Goal: Task Accomplishment & Management: Complete application form

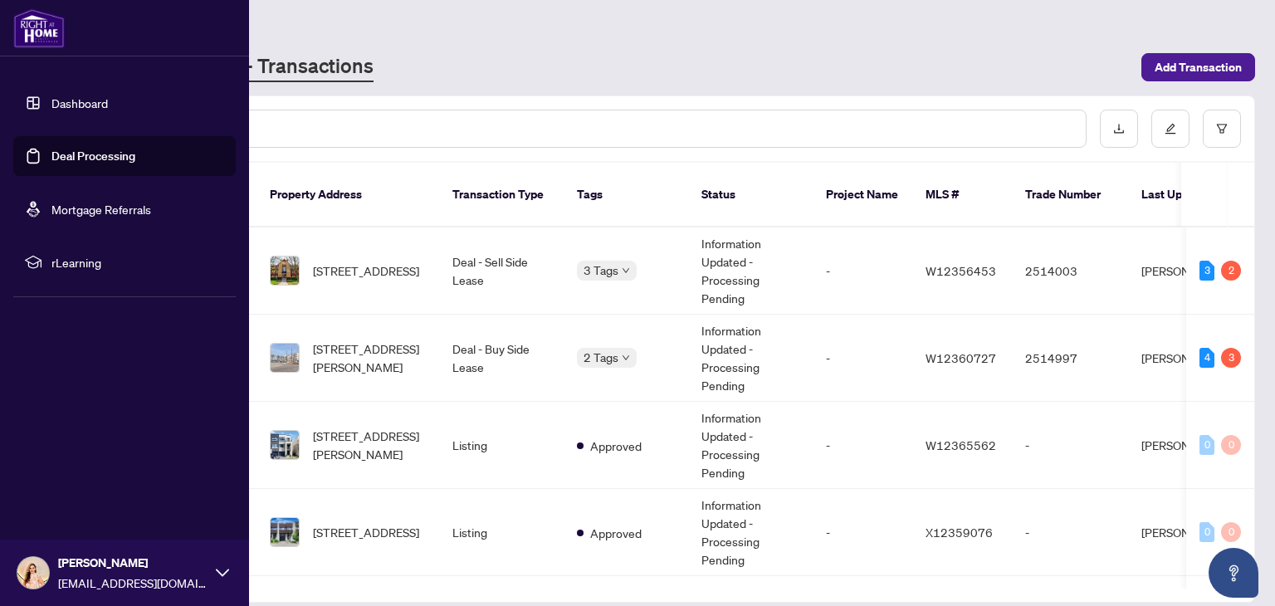
click at [94, 103] on link "Dashboard" at bounding box center [79, 102] width 56 height 15
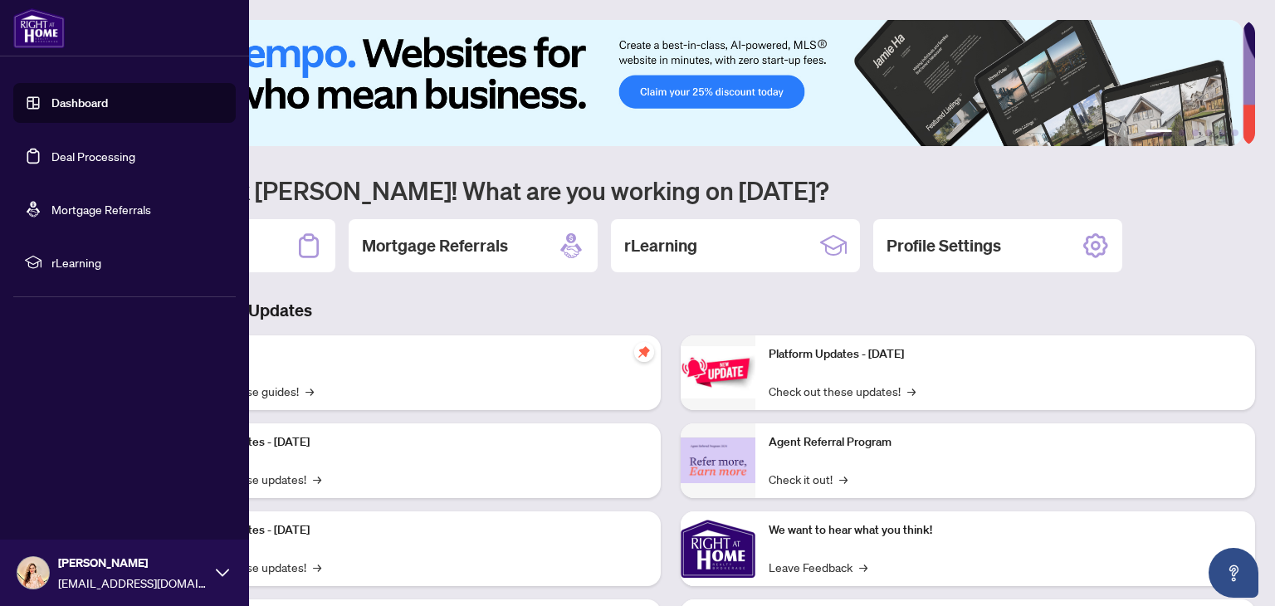
click at [41, 33] on img at bounding box center [38, 28] width 51 height 40
click at [108, 99] on link "Dashboard" at bounding box center [79, 102] width 56 height 15
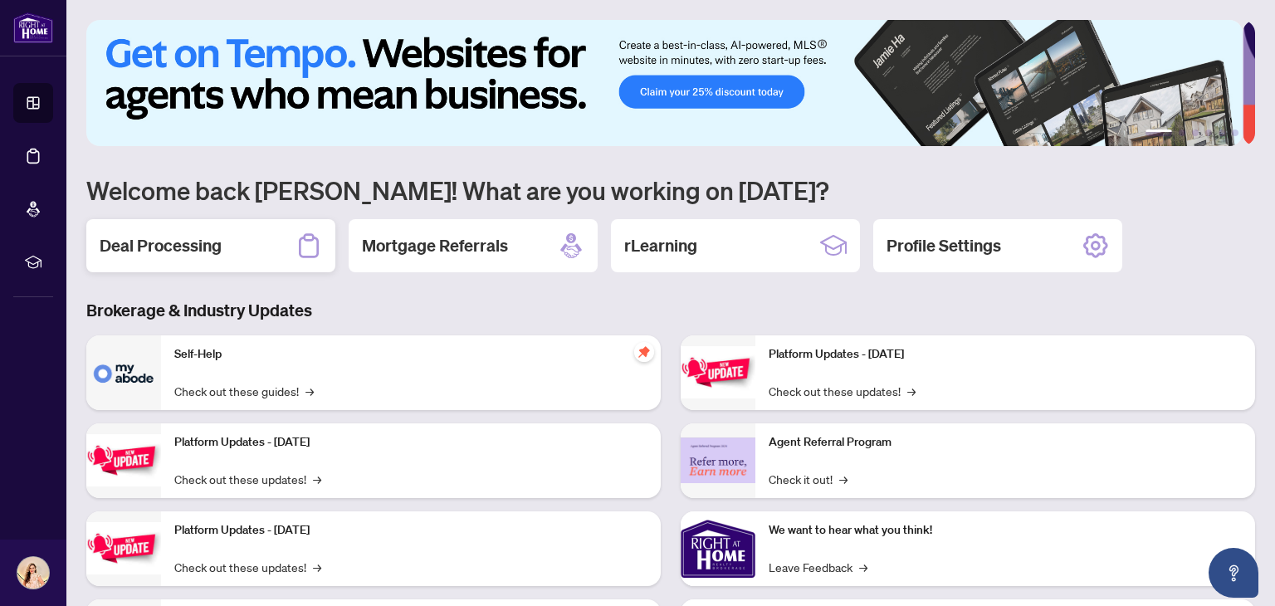
click at [276, 244] on div "Deal Processing" at bounding box center [210, 245] width 249 height 53
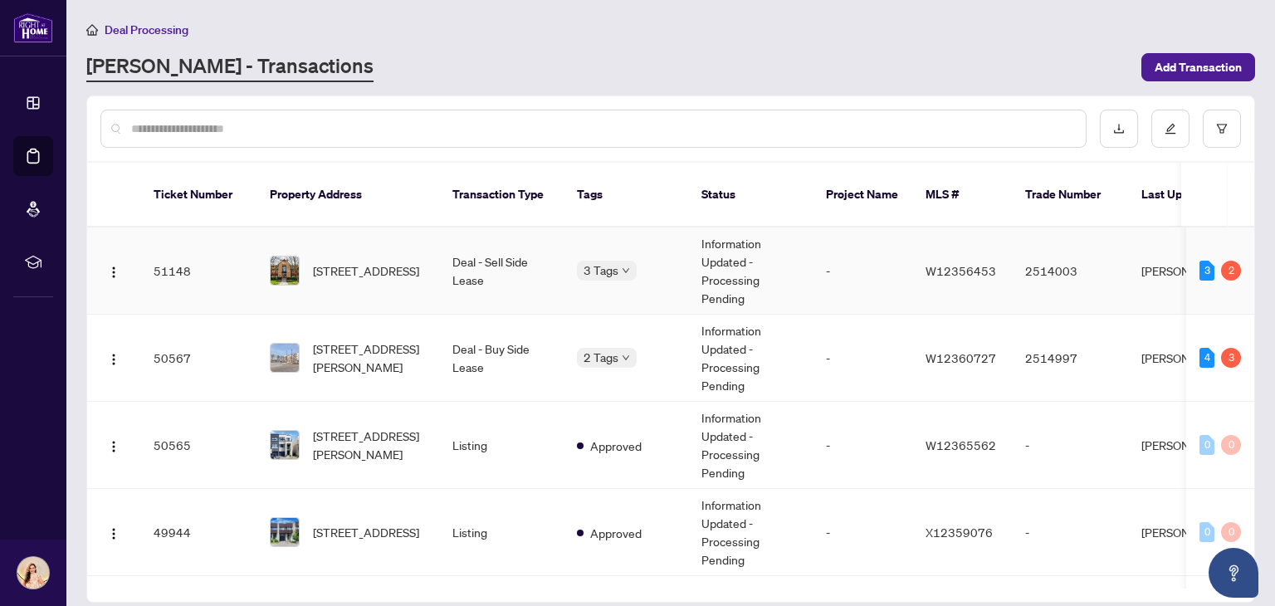
click at [549, 256] on td "Deal - Sell Side Lease" at bounding box center [501, 270] width 125 height 87
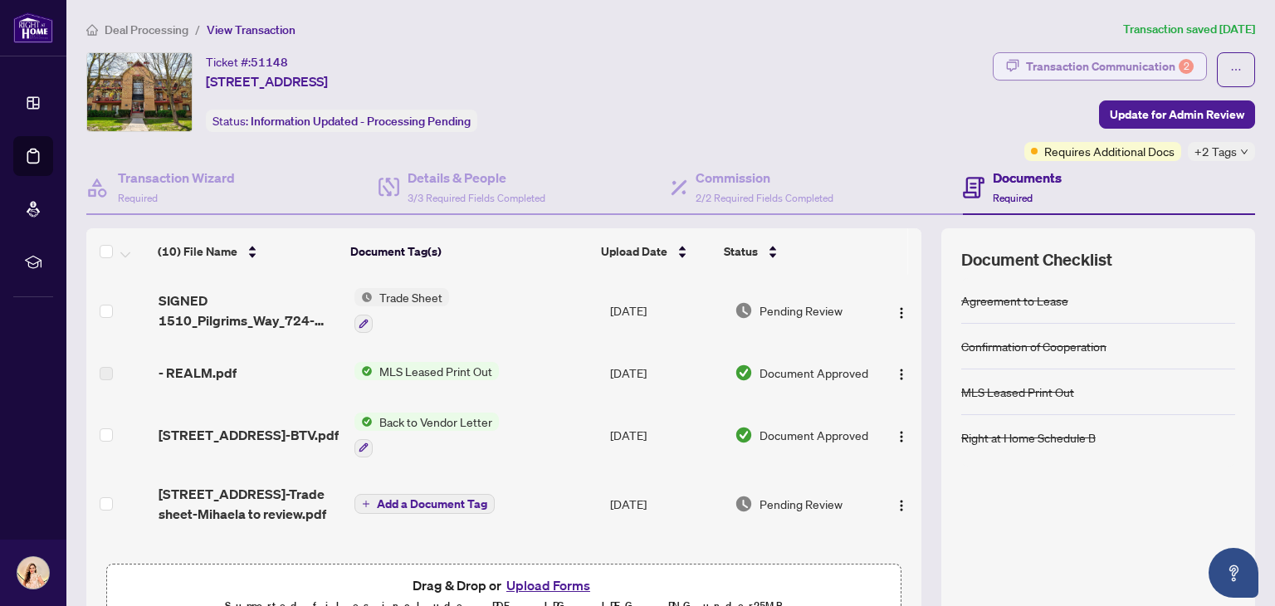
click at [1165, 68] on div "Transaction Communication 2" at bounding box center [1110, 66] width 168 height 27
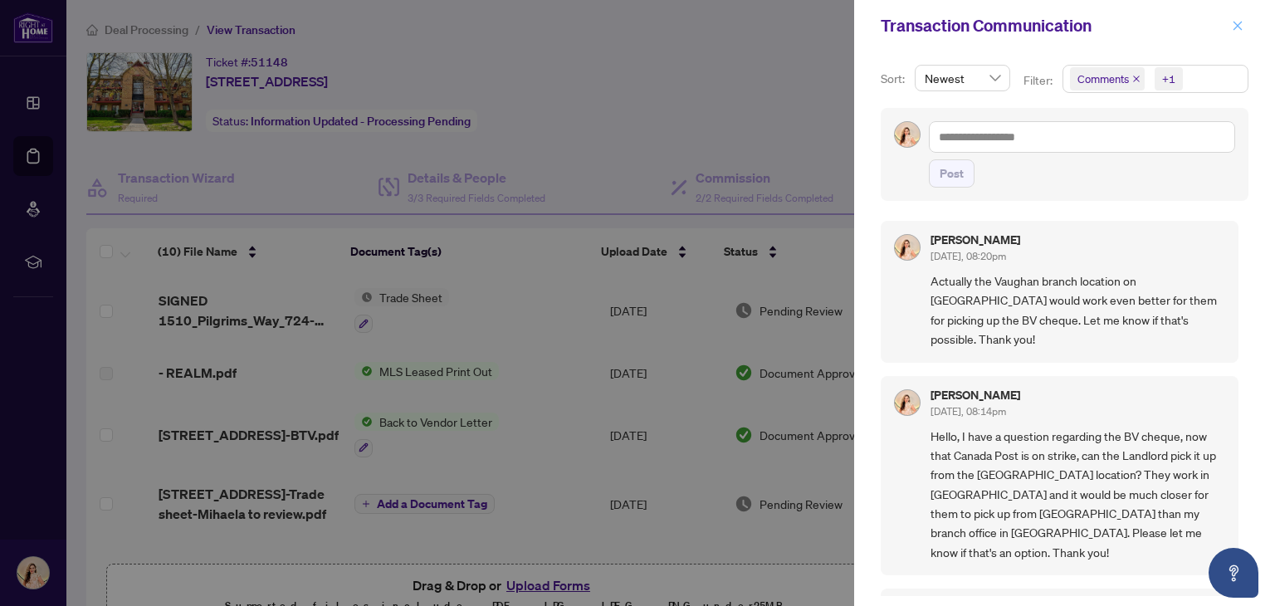
click at [1241, 26] on icon "close" at bounding box center [1238, 26] width 12 height 12
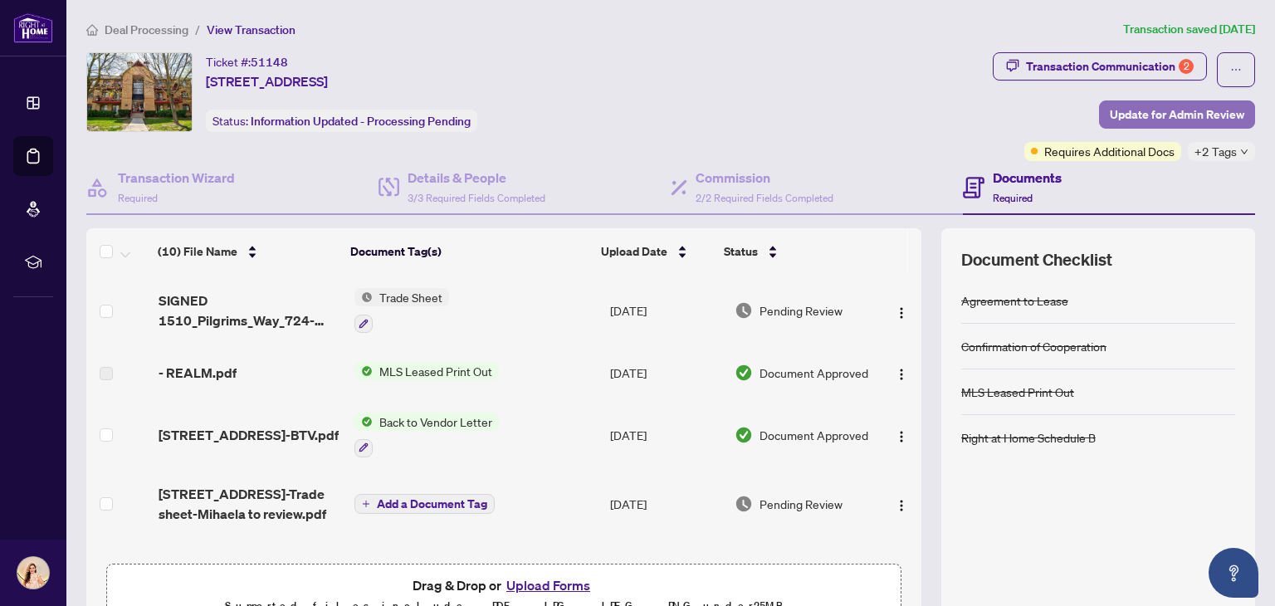
click at [1126, 116] on span "Update for Admin Review" at bounding box center [1177, 114] width 134 height 27
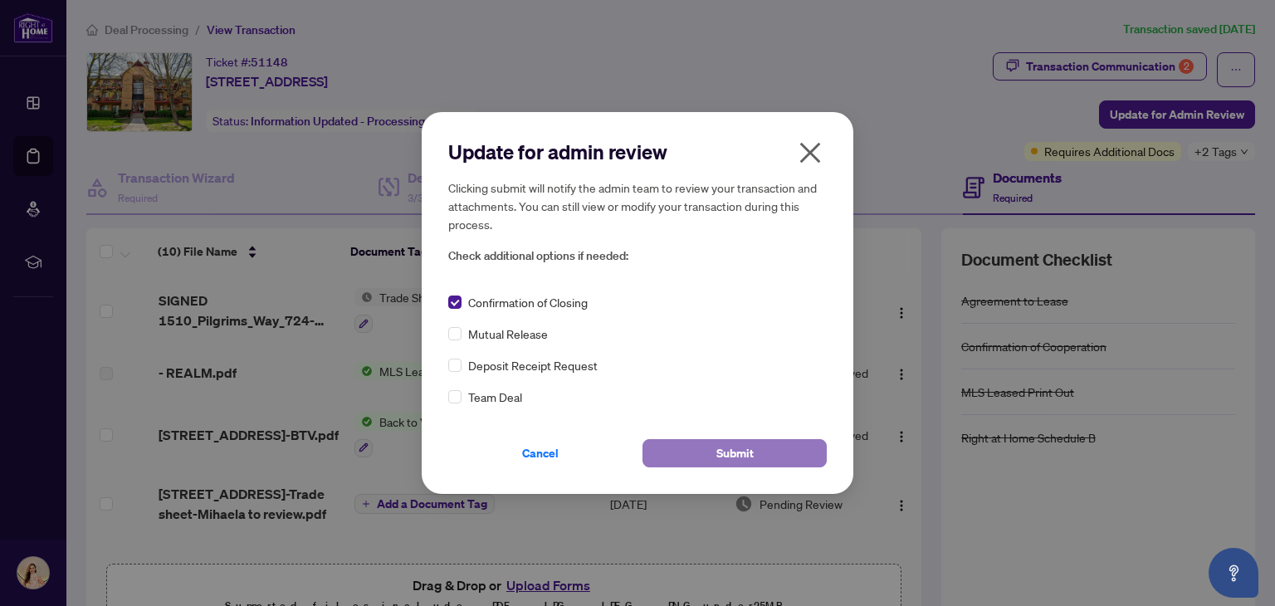
click at [750, 459] on span "Submit" at bounding box center [734, 453] width 37 height 27
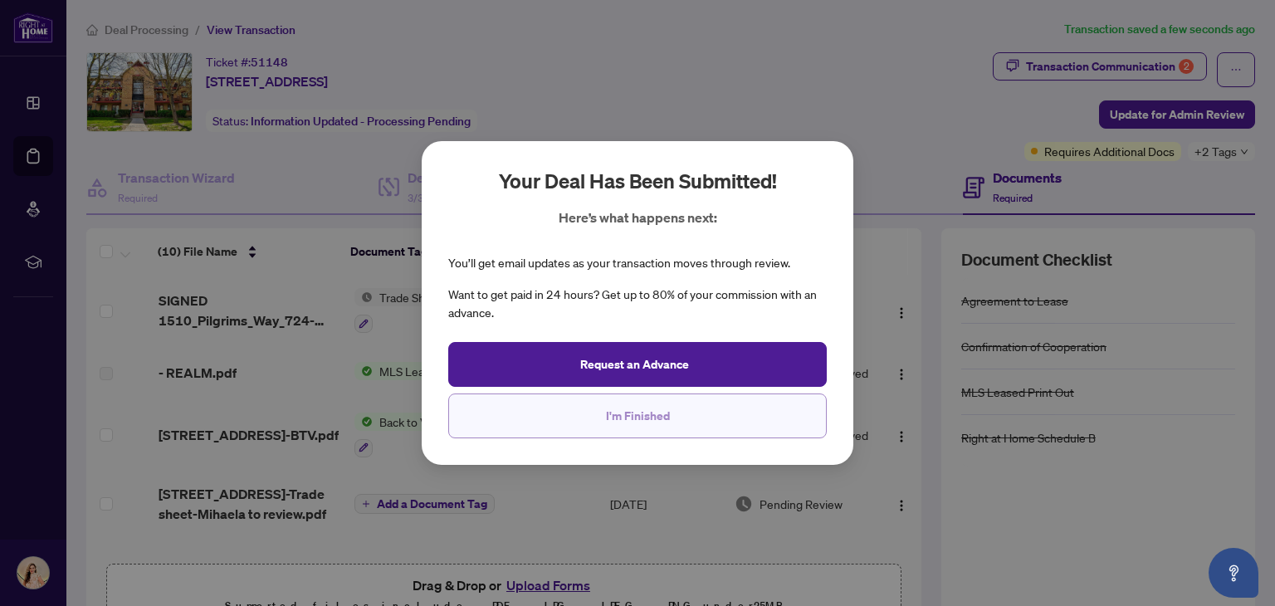
click at [699, 418] on button "I'm Finished" at bounding box center [637, 415] width 378 height 45
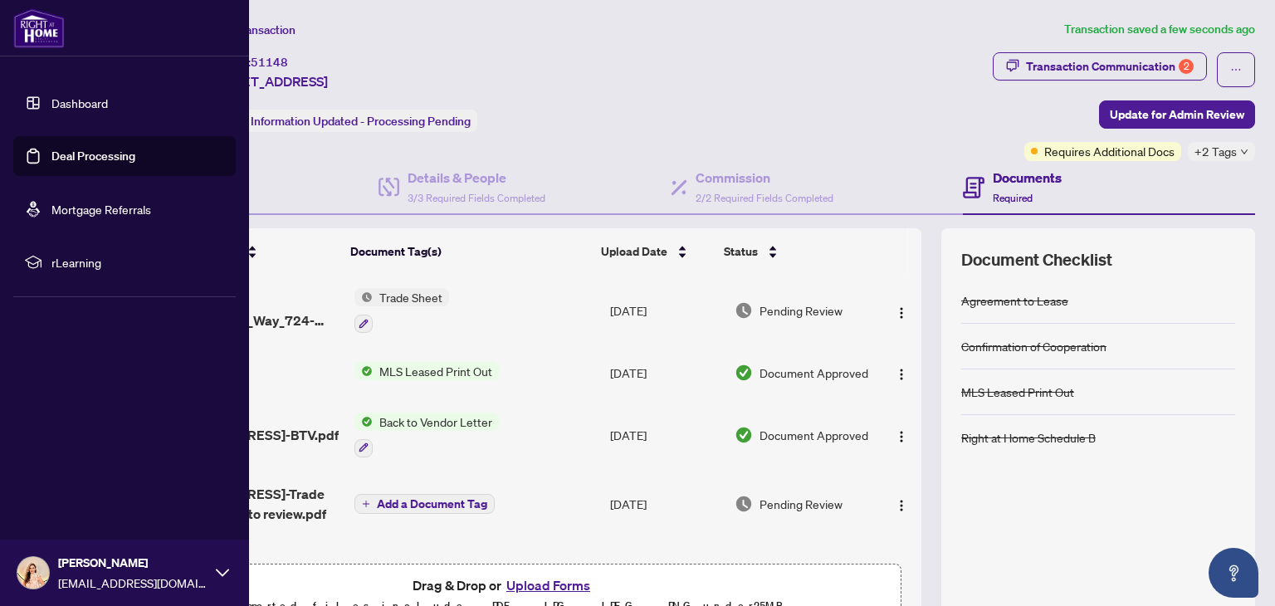
click at [108, 110] on link "Dashboard" at bounding box center [79, 102] width 56 height 15
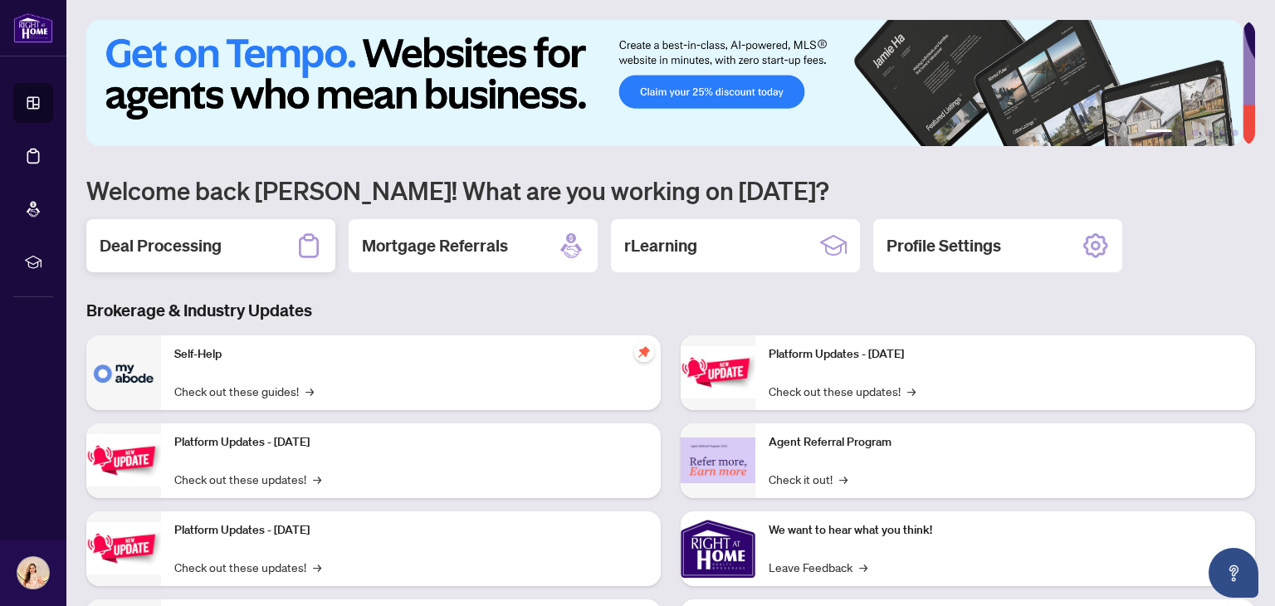
click at [232, 247] on div "Deal Processing" at bounding box center [210, 245] width 249 height 53
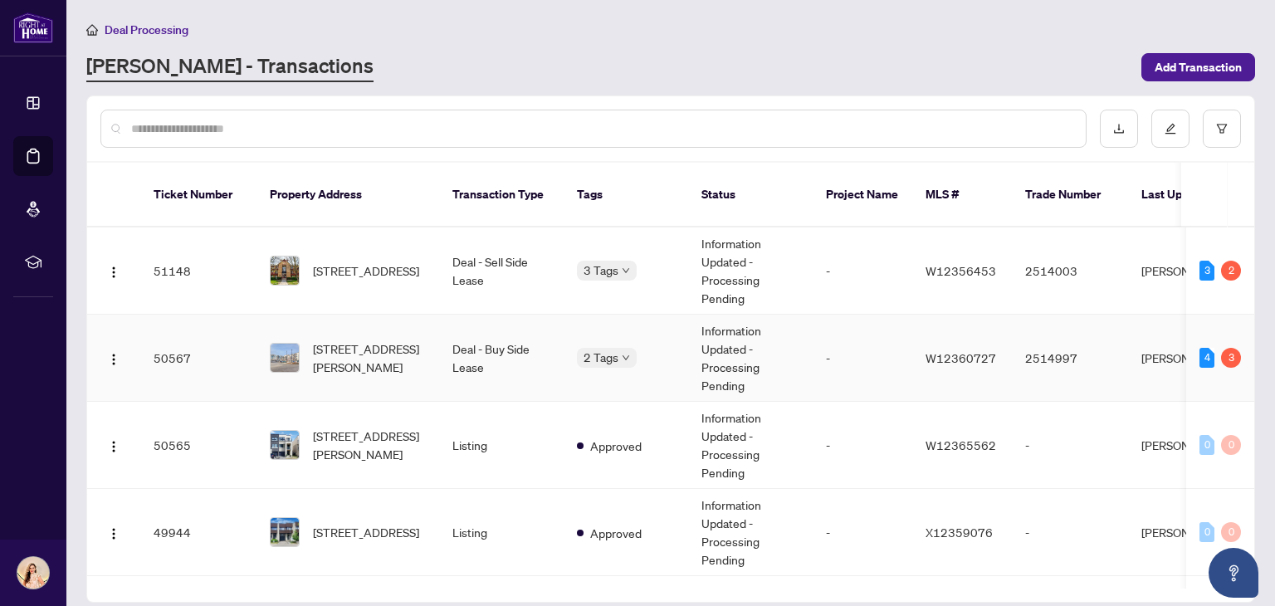
click at [805, 331] on td "Information Updated - Processing Pending" at bounding box center [750, 358] width 125 height 87
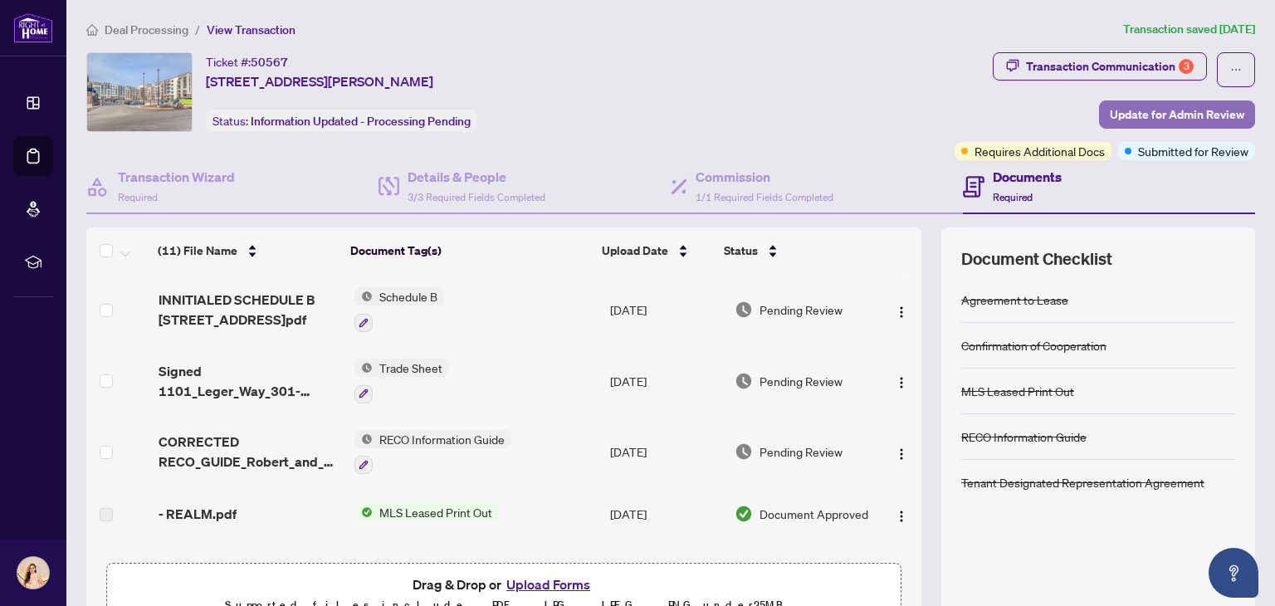
click at [1110, 116] on span "Update for Admin Review" at bounding box center [1177, 114] width 134 height 27
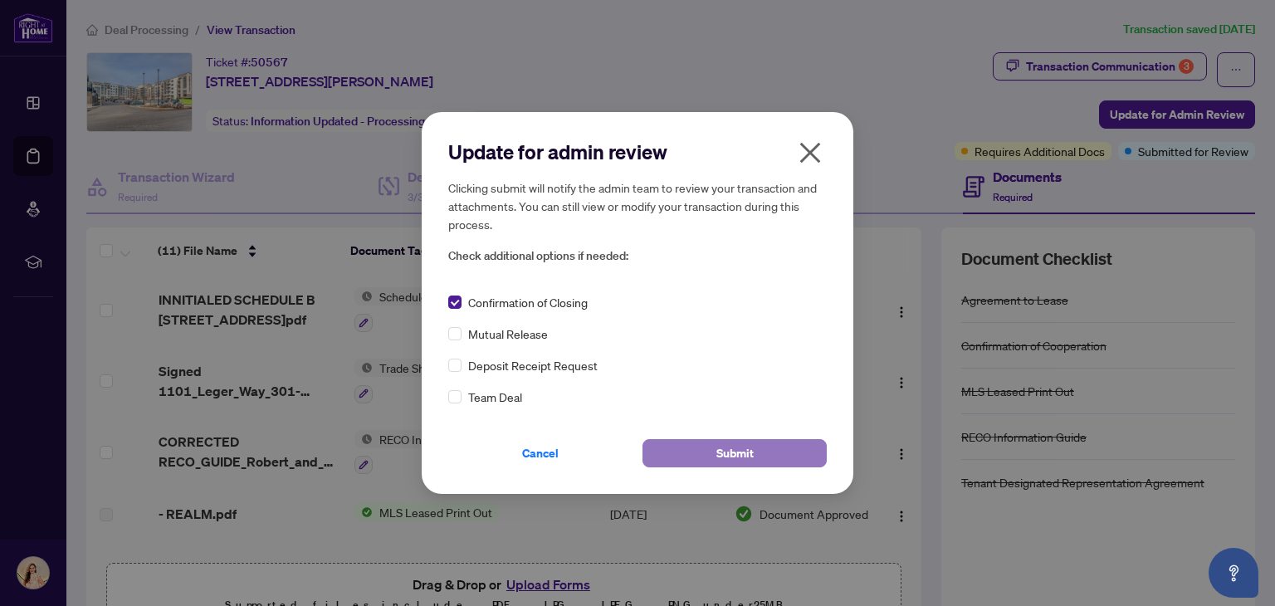
click at [736, 456] on span "Submit" at bounding box center [734, 453] width 37 height 27
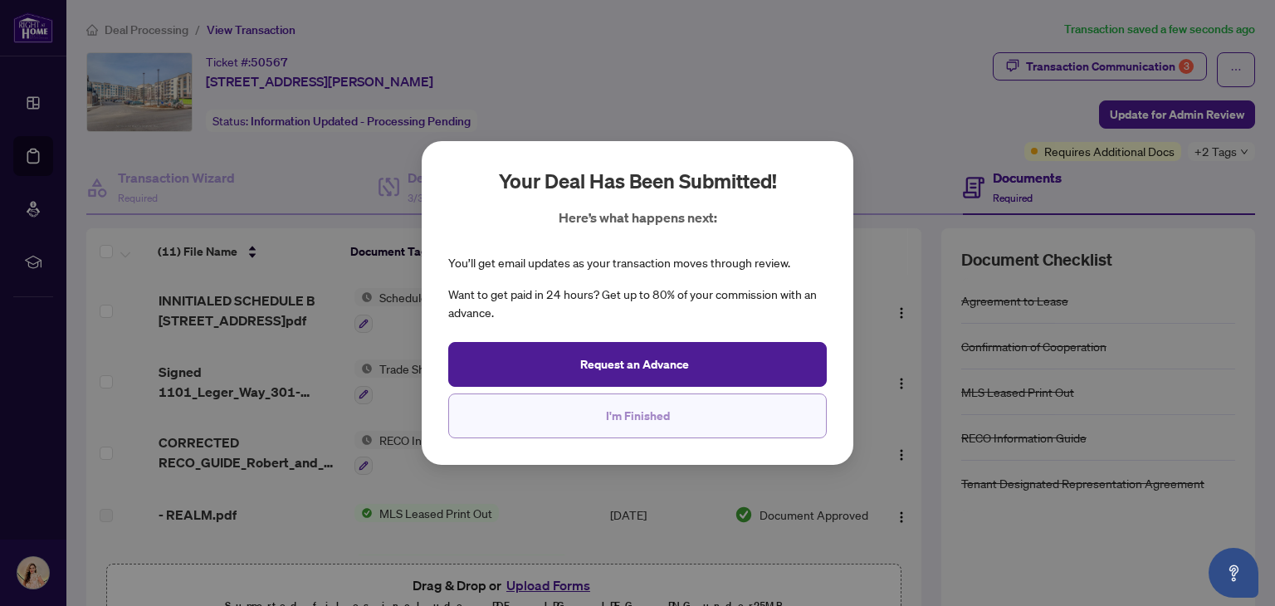
click at [701, 413] on button "I'm Finished" at bounding box center [637, 415] width 378 height 45
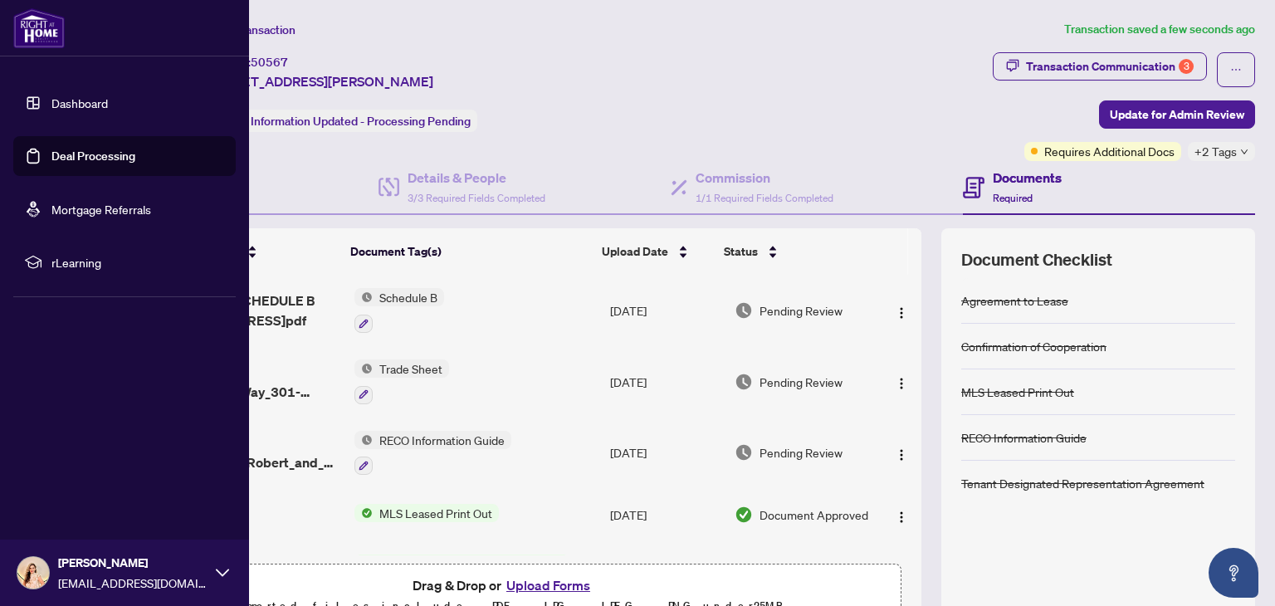
click at [108, 102] on link "Dashboard" at bounding box center [79, 102] width 56 height 15
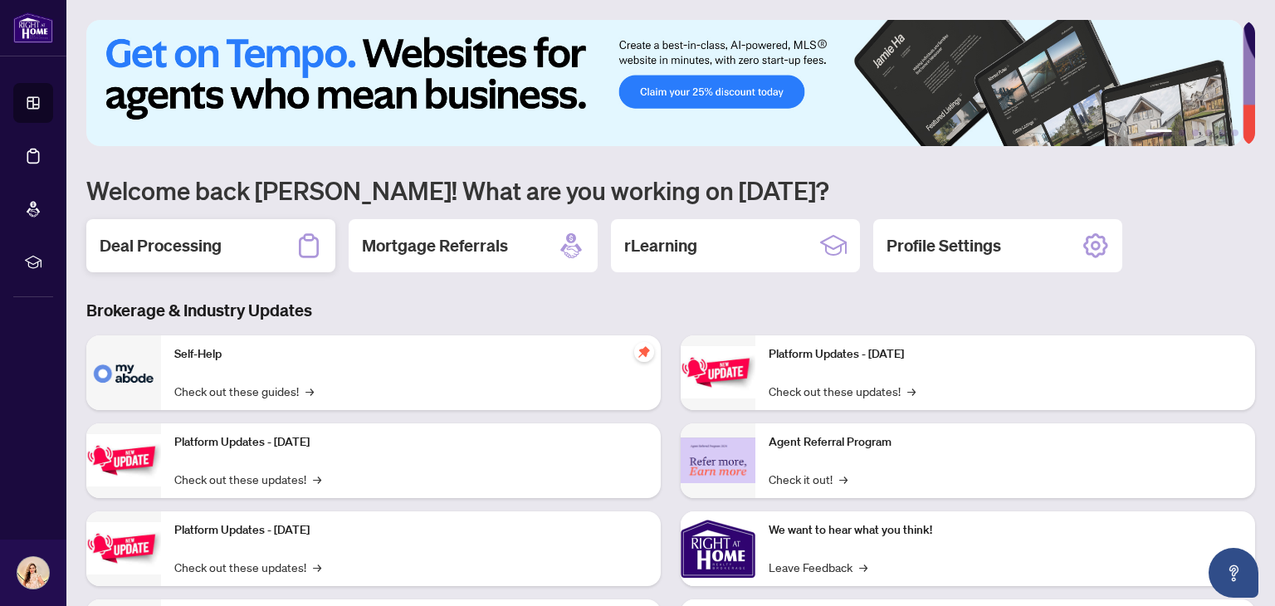
click at [180, 250] on h2 "Deal Processing" at bounding box center [161, 245] width 122 height 23
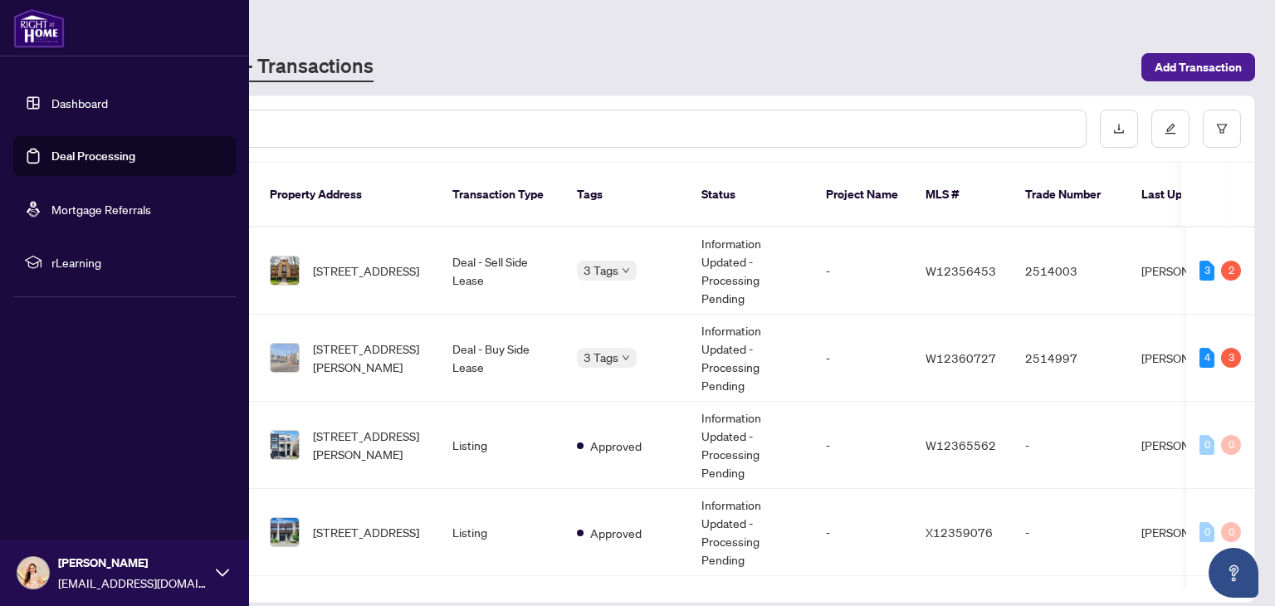
click at [90, 100] on link "Dashboard" at bounding box center [79, 102] width 56 height 15
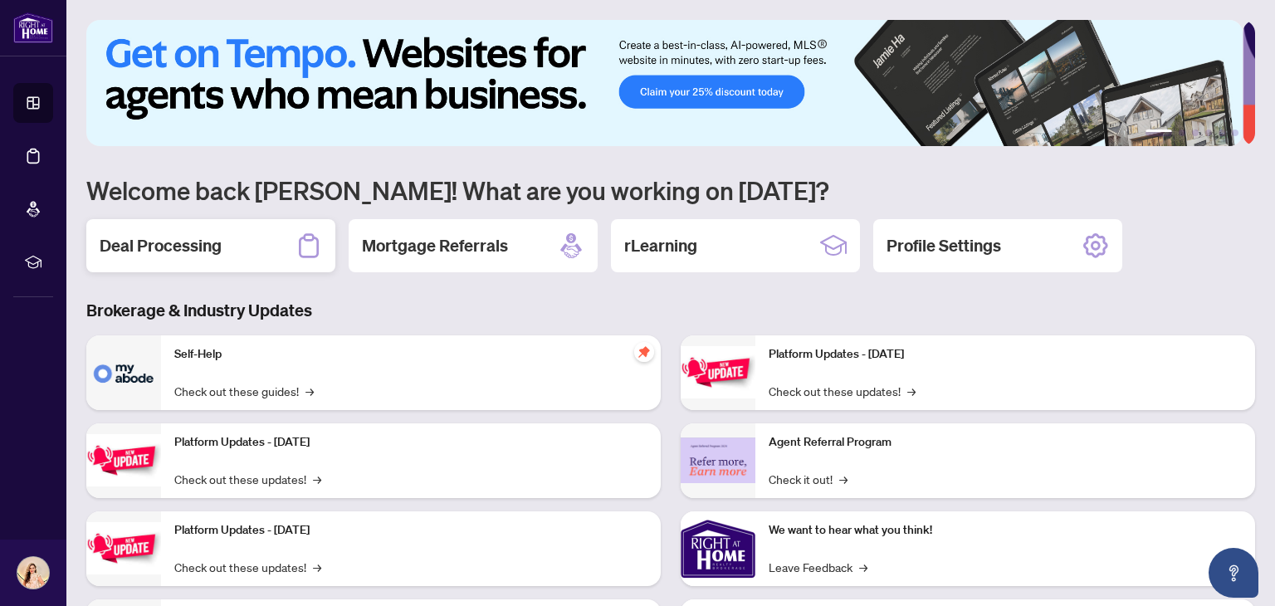
click at [230, 260] on div "Deal Processing" at bounding box center [210, 245] width 249 height 53
